Goal: Information Seeking & Learning: Learn about a topic

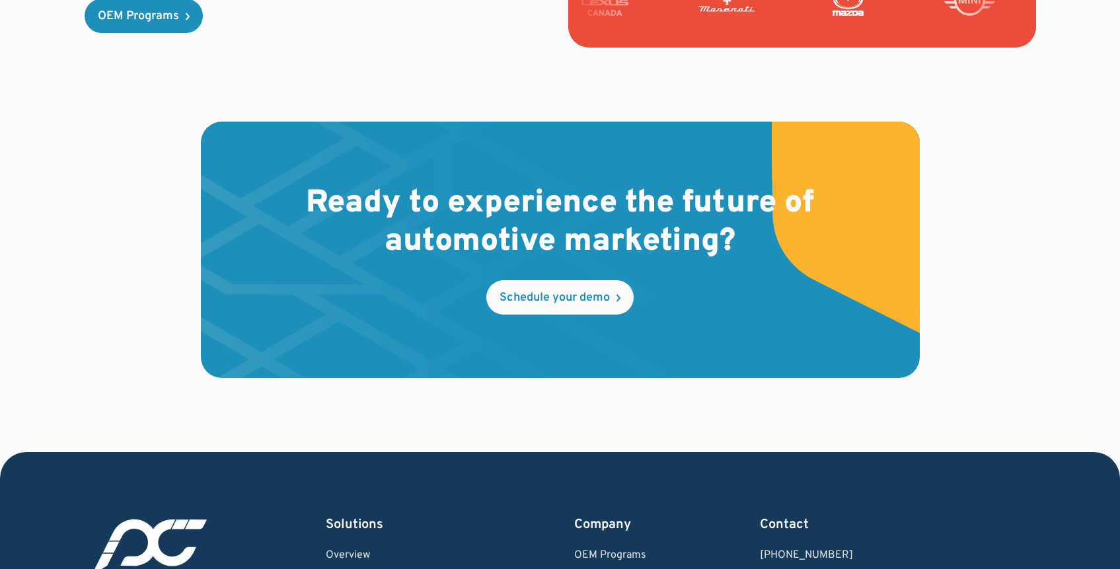
scroll to position [4027, 0]
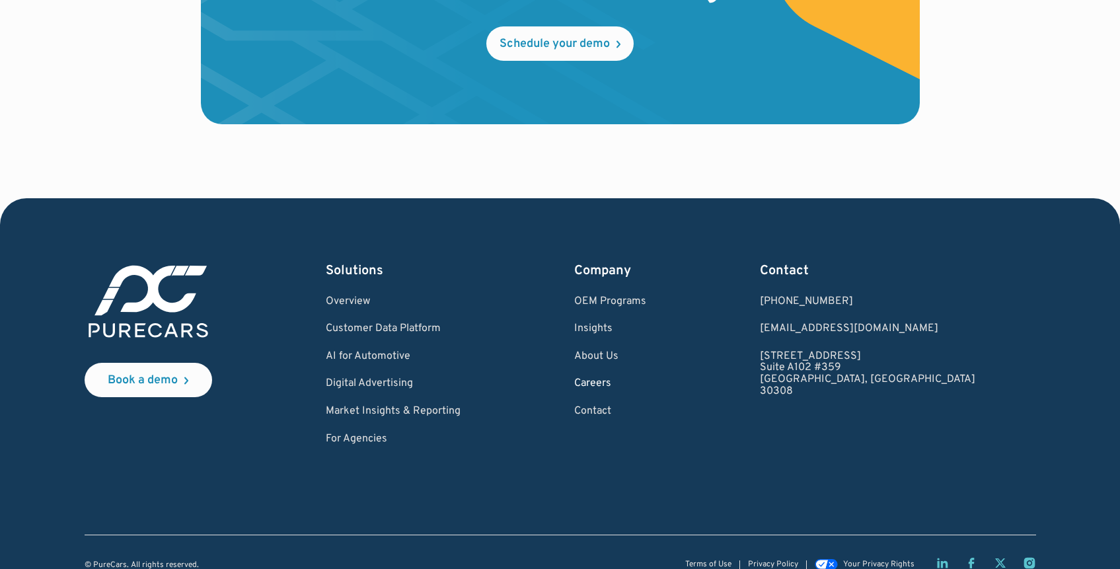
click at [646, 378] on link "Careers" at bounding box center [610, 384] width 72 height 12
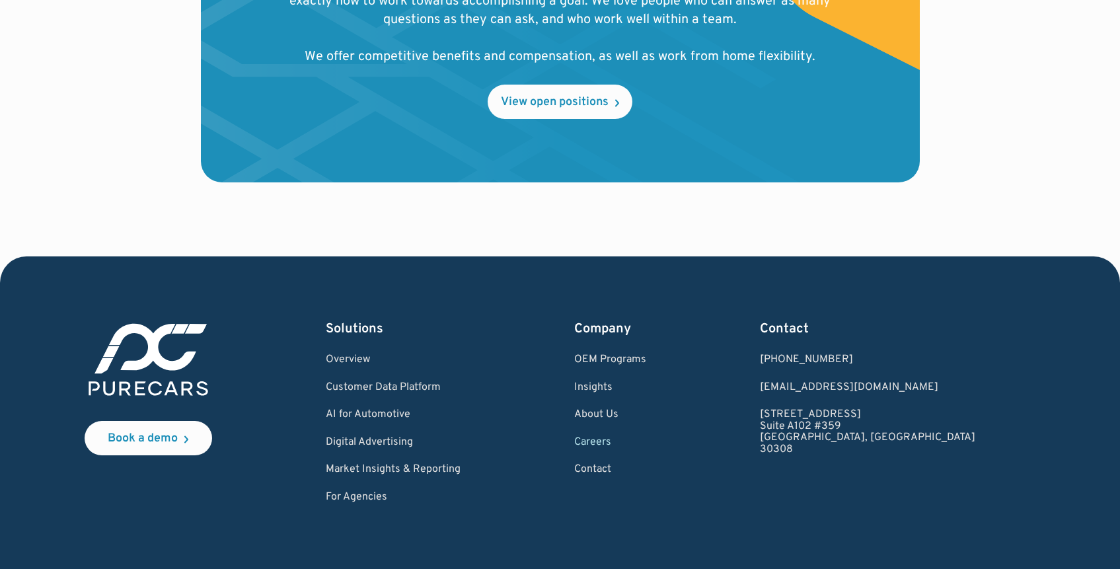
scroll to position [1516, 0]
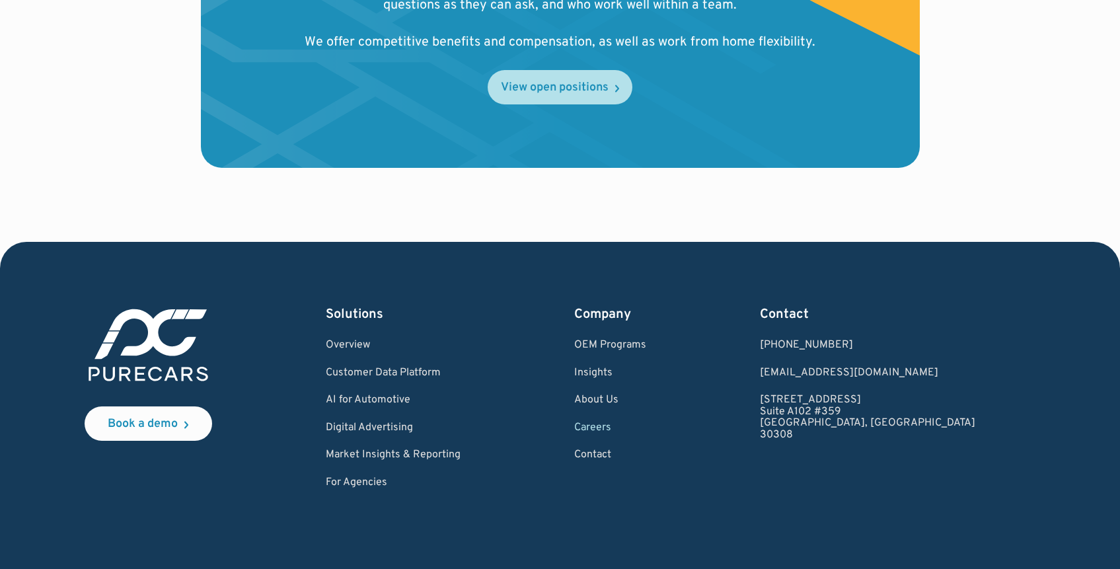
click at [519, 82] on div "View open positions" at bounding box center [555, 88] width 108 height 12
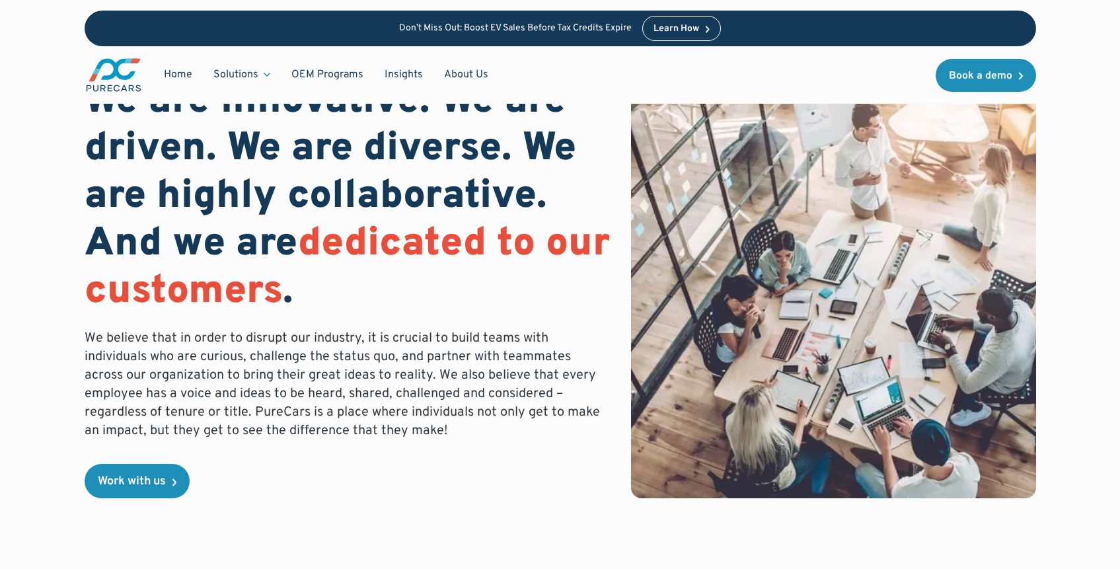
scroll to position [0, 0]
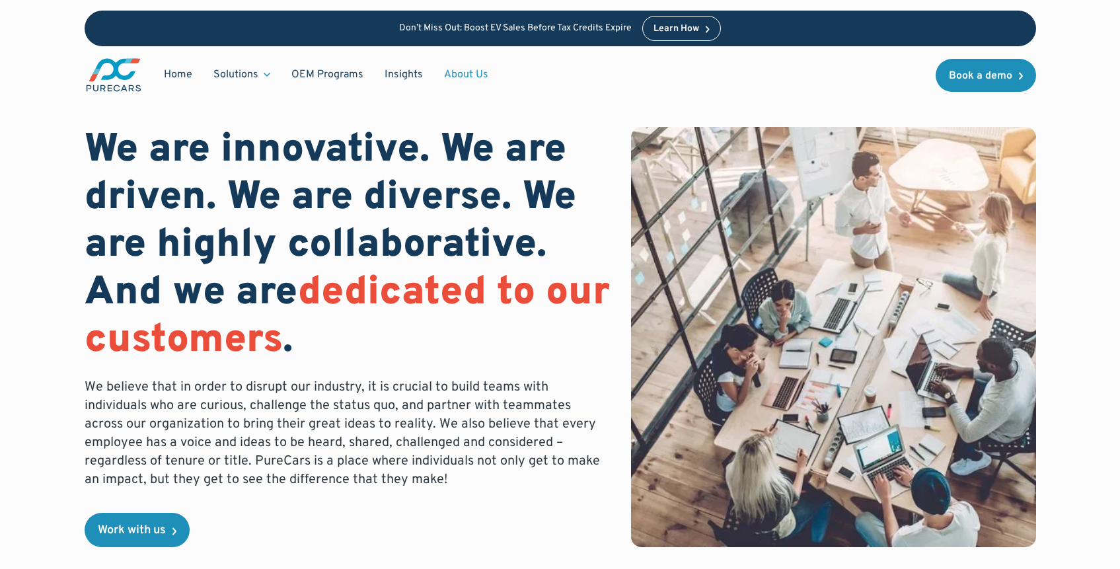
click at [443, 73] on link "About Us" at bounding box center [465, 74] width 65 height 25
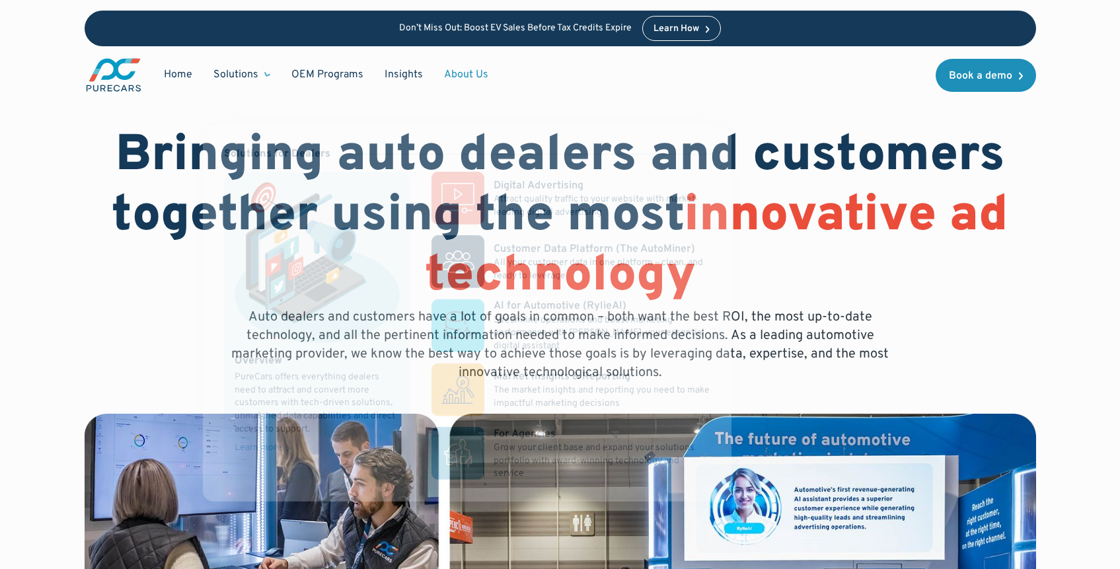
click at [240, 73] on div "Solutions" at bounding box center [235, 74] width 45 height 15
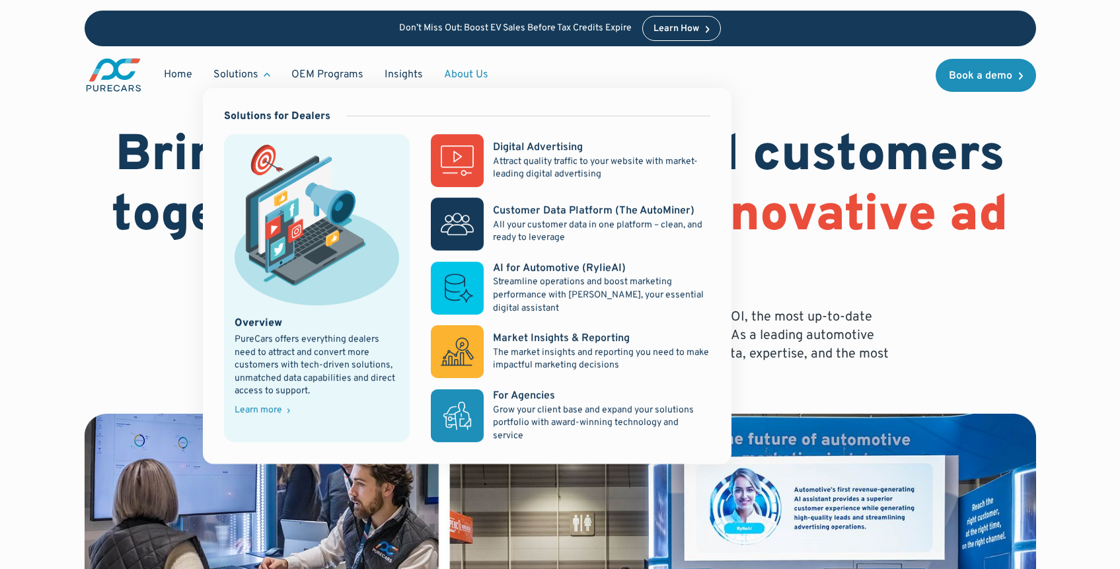
click at [240, 73] on div "Solutions" at bounding box center [235, 74] width 45 height 15
click at [550, 227] on p "All your customer data in one platform – clean, and ready to leverage" at bounding box center [601, 232] width 217 height 26
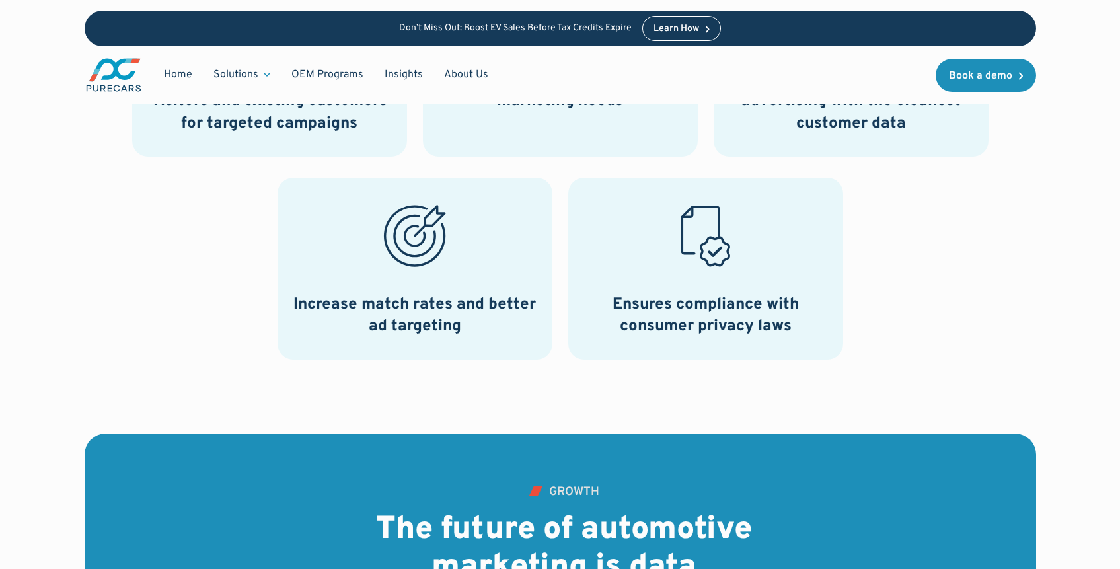
scroll to position [967, 0]
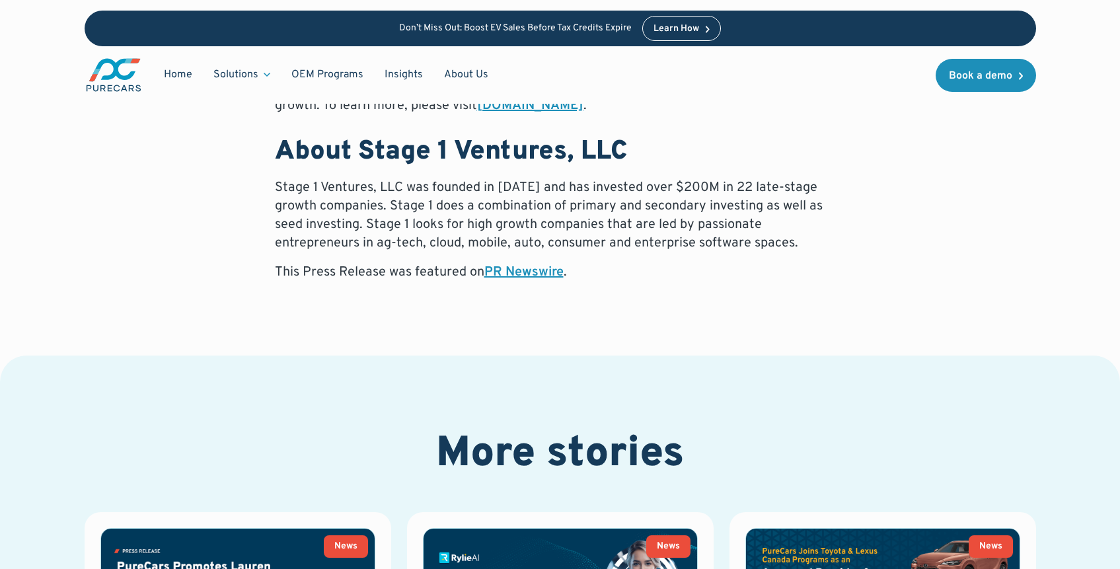
scroll to position [1711, 0]
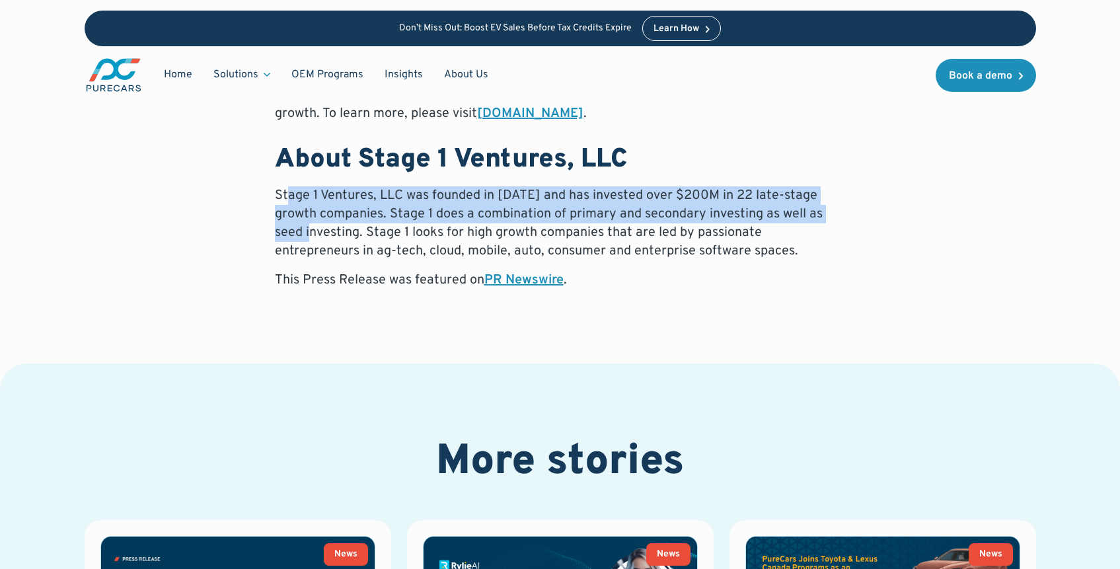
drag, startPoint x: 287, startPoint y: 170, endPoint x: 324, endPoint y: 226, distance: 66.9
click at [324, 226] on p "Stage 1 Ventures, LLC was founded in [DATE] and has invested over $200M in 22 l…" at bounding box center [560, 223] width 571 height 74
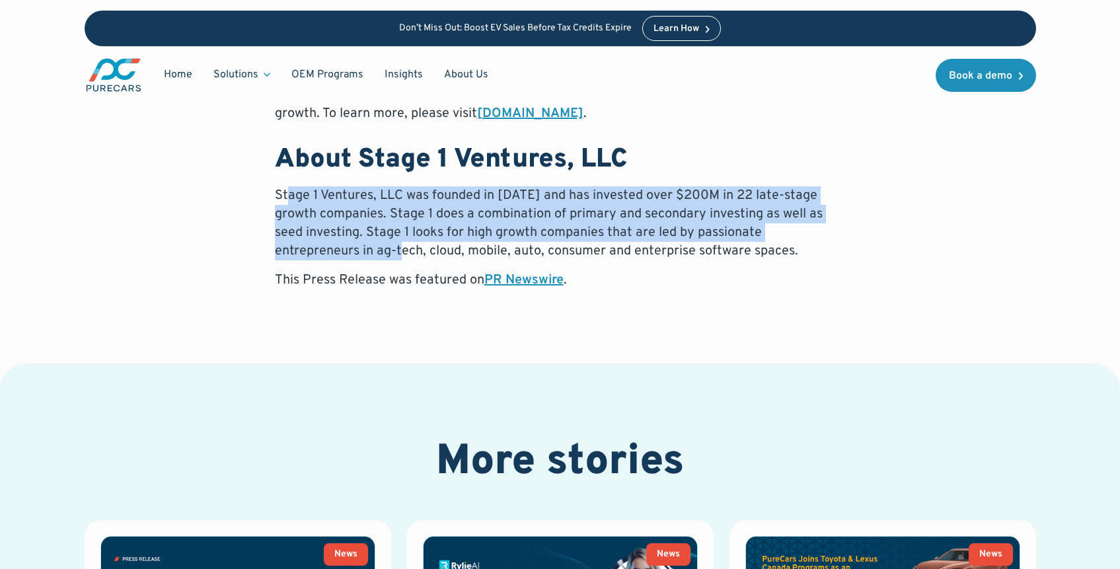
click at [324, 226] on p "Stage 1 Ventures, LLC was founded in [DATE] and has invested over $200M in 22 l…" at bounding box center [560, 223] width 571 height 74
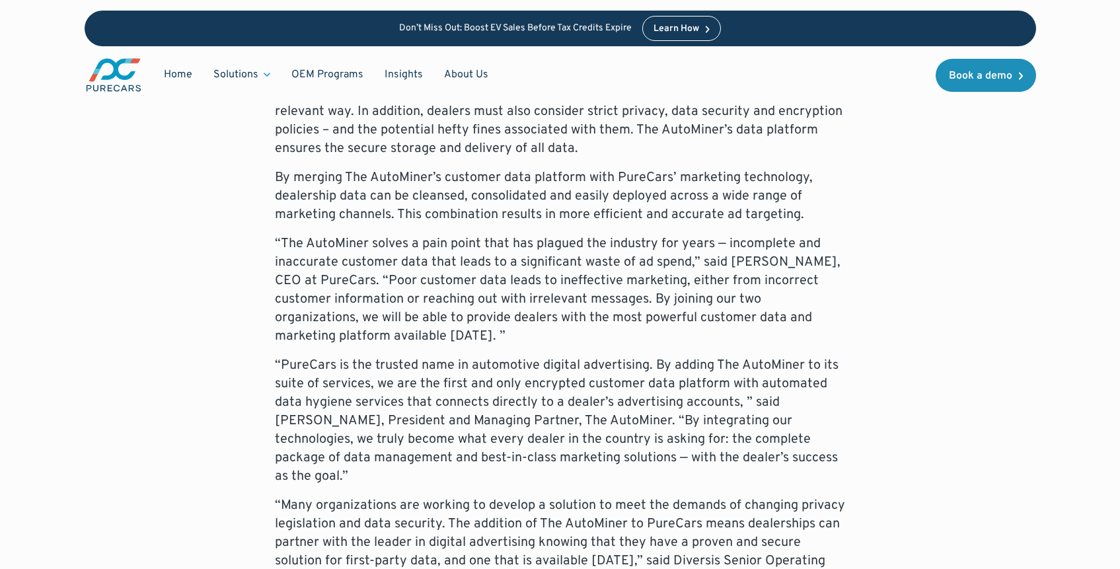
scroll to position [831, 0]
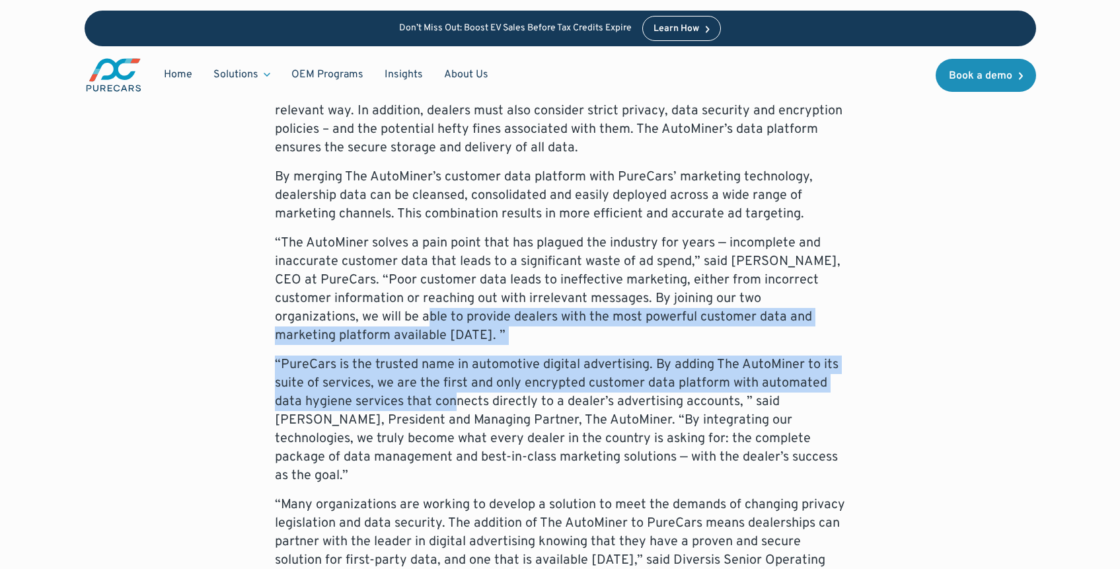
drag, startPoint x: 207, startPoint y: 314, endPoint x: 456, endPoint y: 405, distance: 265.6
click at [456, 405] on div "Addition Of First-Party Data Cleansing And Secure Storage Enhances PureCars’ Ab…" at bounding box center [560, 533] width 951 height 1274
click at [456, 405] on p "“PureCars is the trusted name in automotive digital advertising. By adding The …" at bounding box center [560, 419] width 571 height 129
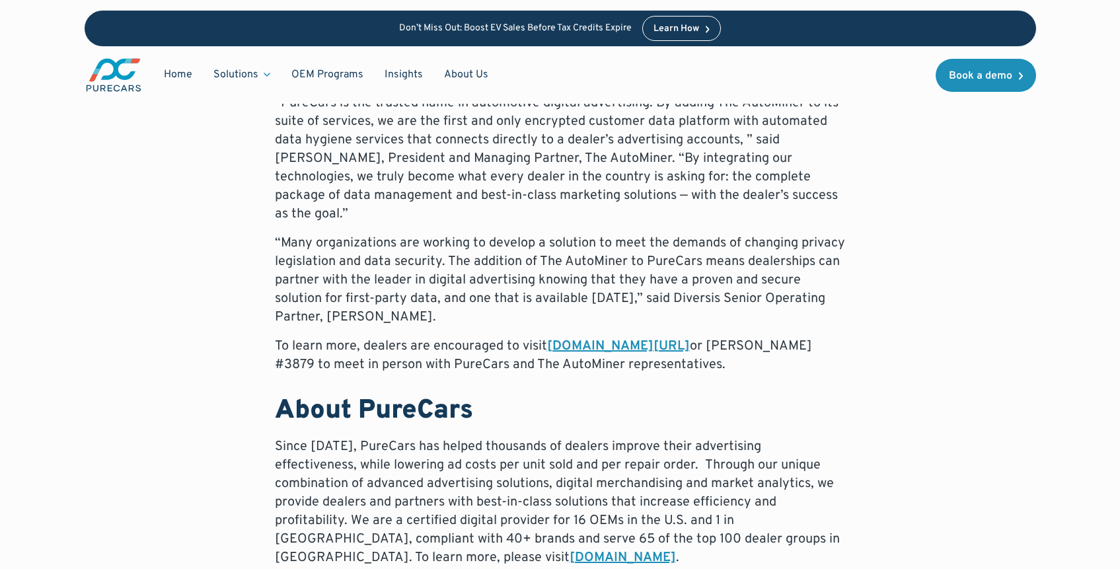
scroll to position [1087, 0]
